Goal: Task Accomplishment & Management: Manage account settings

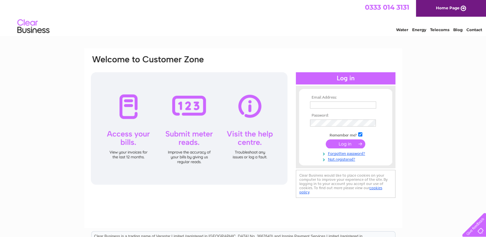
type input "classicacoustics@hotmail.com"
click at [343, 141] on input "submit" at bounding box center [346, 143] width 40 height 9
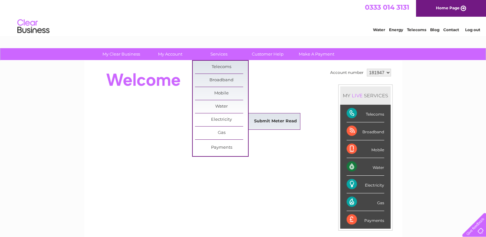
click at [280, 124] on link "Submit Meter Read" at bounding box center [275, 121] width 53 height 13
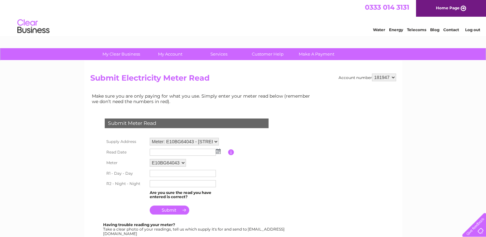
click at [217, 152] on img at bounding box center [218, 151] width 5 height 5
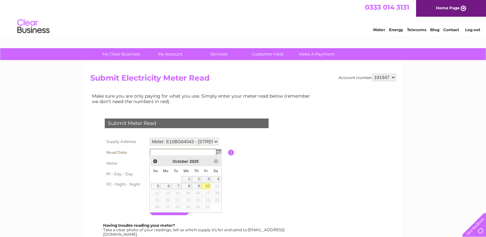
click at [206, 186] on link "10" at bounding box center [205, 186] width 9 height 6
type input "[DATE]"
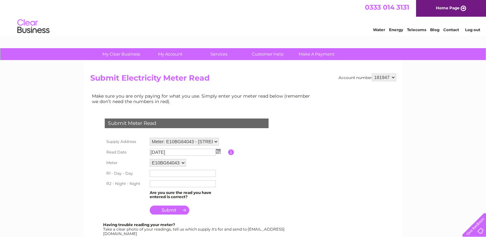
click at [166, 174] on input "text" at bounding box center [183, 173] width 66 height 7
type input "40164"
click at [164, 183] on input "text" at bounding box center [183, 184] width 66 height 7
type input "1822"
click at [182, 211] on input "submit" at bounding box center [170, 210] width 40 height 9
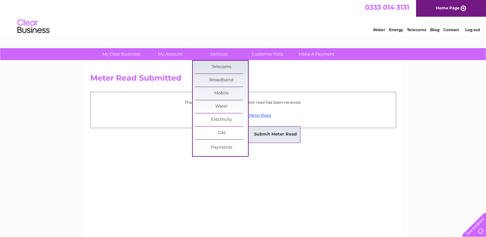
drag, startPoint x: 265, startPoint y: 132, endPoint x: 275, endPoint y: 136, distance: 10.7
click at [265, 132] on link "Submit Meter Read" at bounding box center [275, 134] width 53 height 13
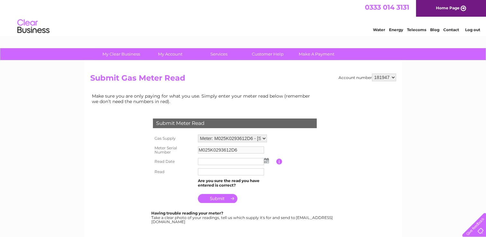
click at [266, 161] on img at bounding box center [266, 160] width 5 height 5
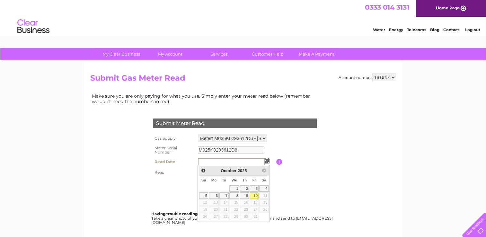
click at [255, 195] on link "10" at bounding box center [254, 195] width 9 height 6
type input "2025/10/10"
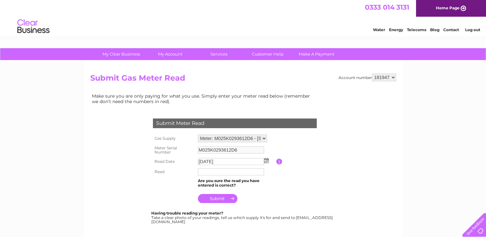
click at [206, 172] on input "text" at bounding box center [231, 171] width 66 height 7
type input "42110"
click at [222, 200] on input "submit" at bounding box center [218, 198] width 40 height 9
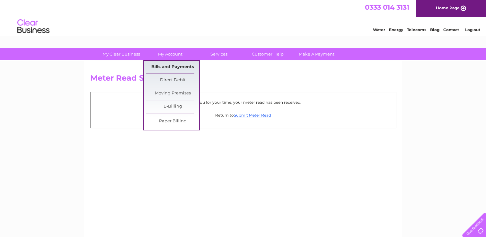
click at [171, 66] on link "Bills and Payments" at bounding box center [172, 67] width 53 height 13
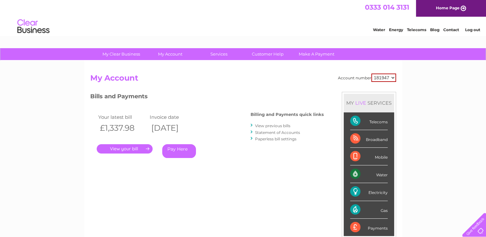
click at [271, 125] on link "View previous bills" at bounding box center [272, 125] width 35 height 5
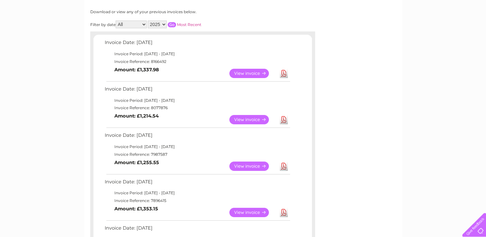
scroll to position [96, 0]
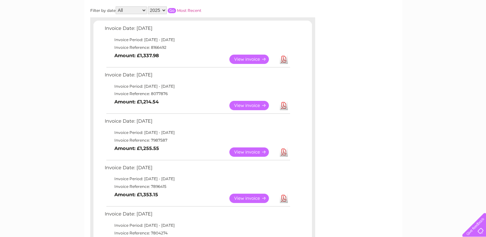
click at [286, 151] on link "Download" at bounding box center [284, 152] width 8 height 9
click at [285, 105] on link "Download" at bounding box center [284, 105] width 8 height 9
click at [283, 60] on link "Download" at bounding box center [284, 59] width 8 height 9
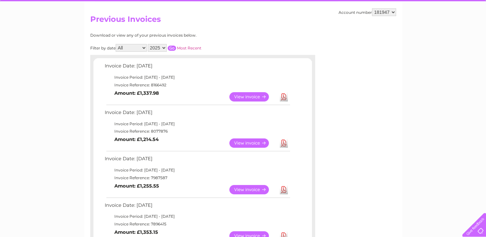
scroll to position [0, 0]
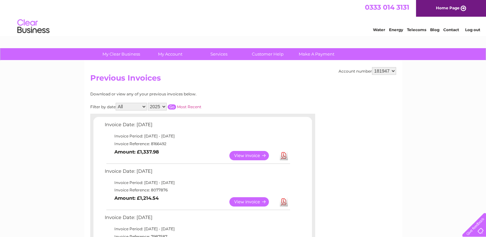
drag, startPoint x: 471, startPoint y: 30, endPoint x: 485, endPoint y: 26, distance: 13.9
click at [471, 30] on link "Log out" at bounding box center [472, 29] width 15 height 5
